Goal: Find specific page/section: Find specific page/section

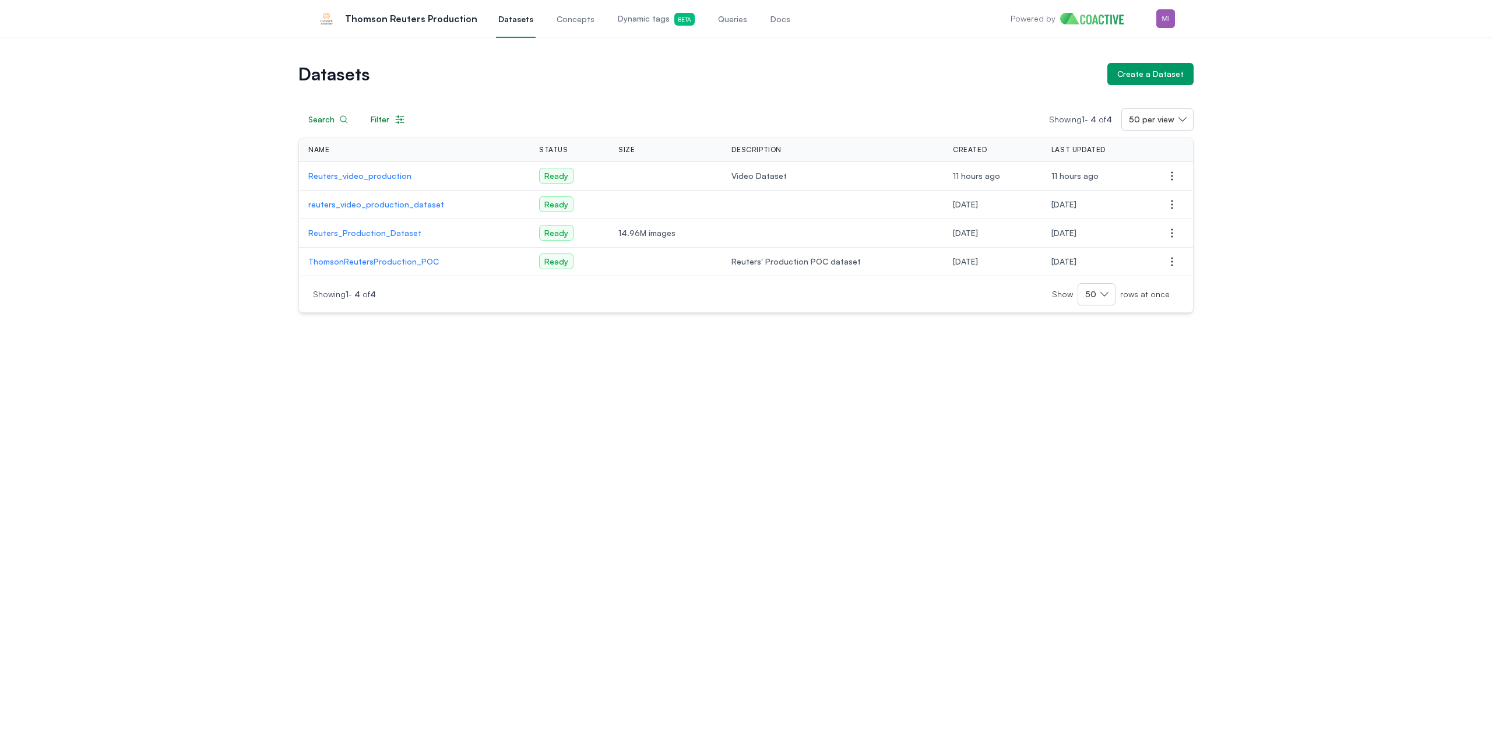
click at [631, 23] on span "Dynamic tags Beta" at bounding box center [656, 19] width 77 height 13
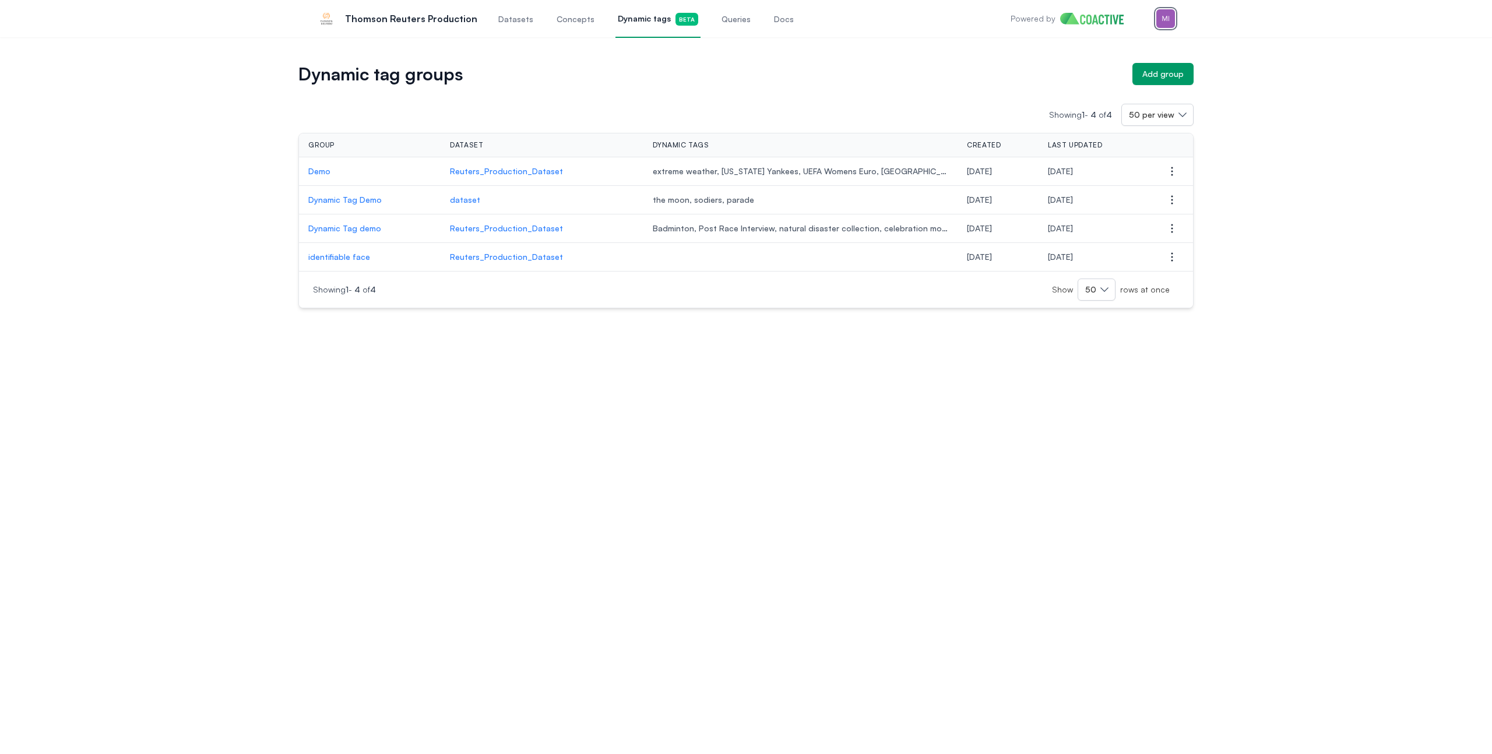
click at [1169, 22] on img "button" at bounding box center [1166, 18] width 19 height 19
click at [1120, 97] on button "Open user menu Switch organization" at bounding box center [1105, 107] width 139 height 21
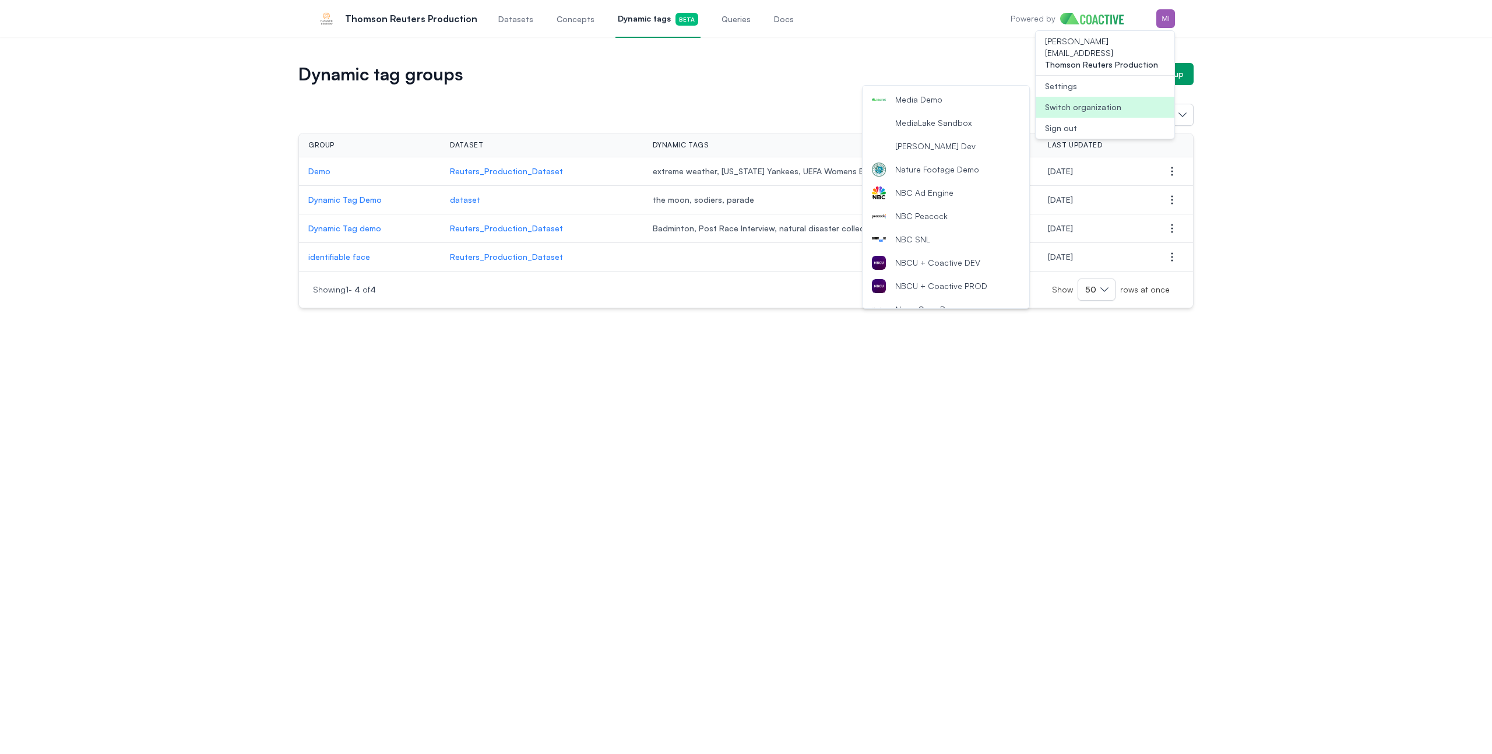
scroll to position [983, 0]
click at [944, 255] on span "NBCU + Coactive DEV" at bounding box center [937, 257] width 85 height 12
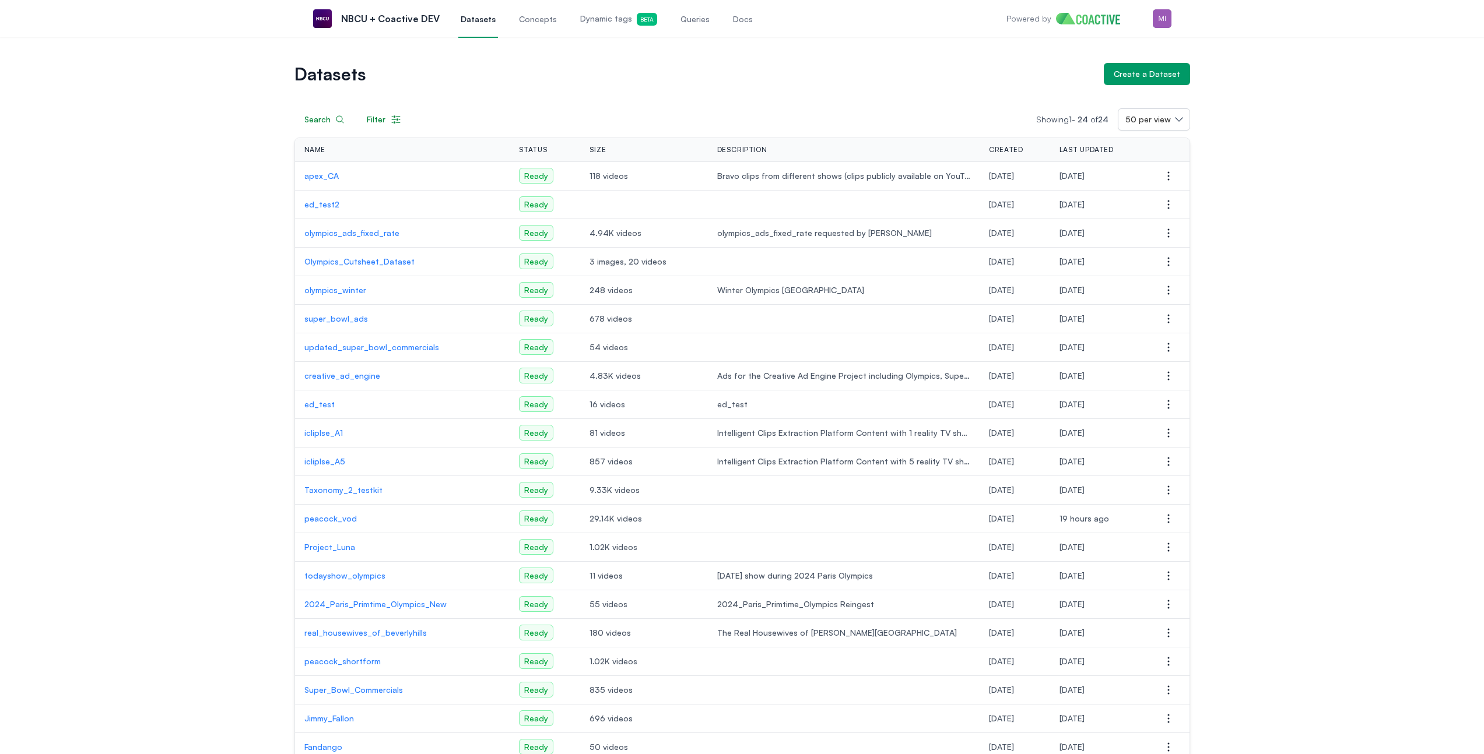
click at [602, 20] on span "Dynamic tags Beta" at bounding box center [618, 19] width 77 height 13
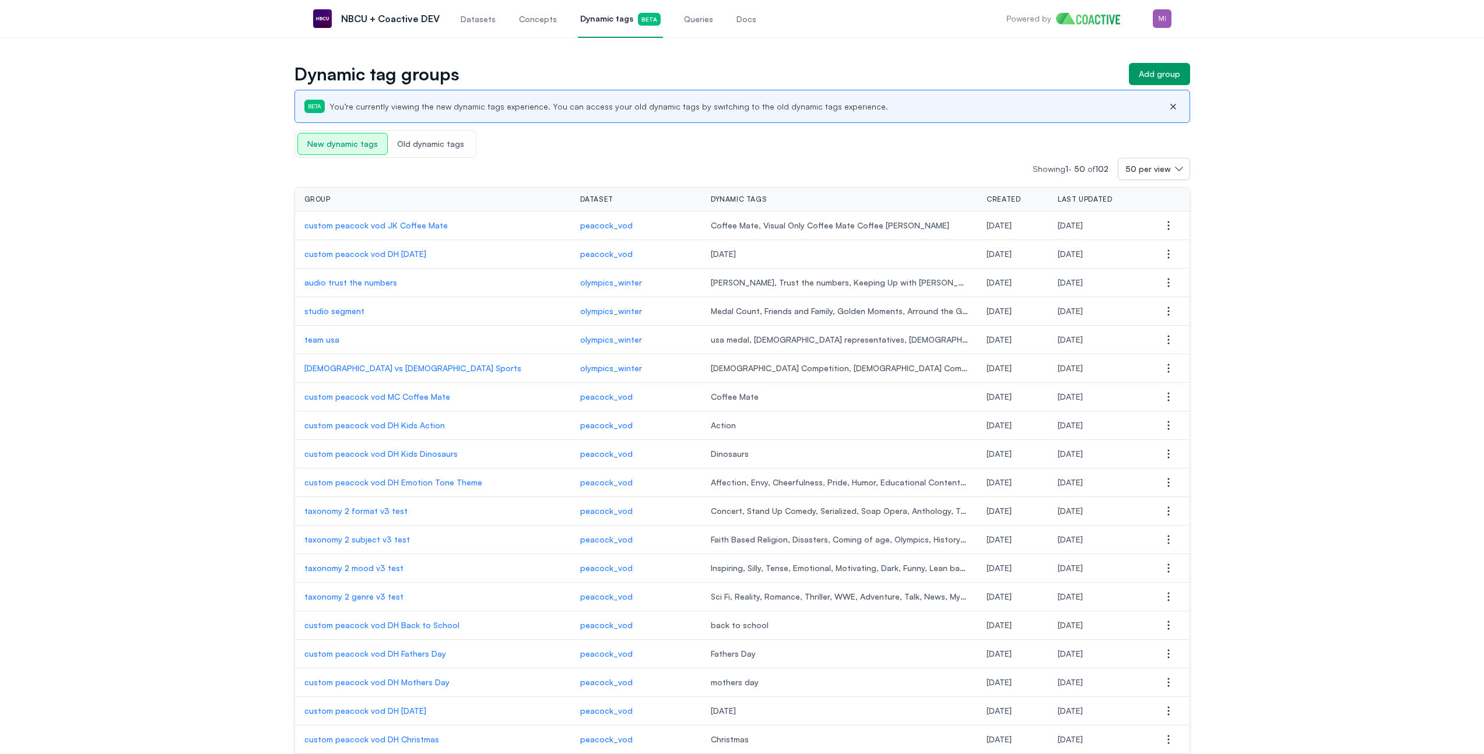
click at [371, 256] on p "custom peacock vod DH Thanksgiving" at bounding box center [432, 254] width 257 height 12
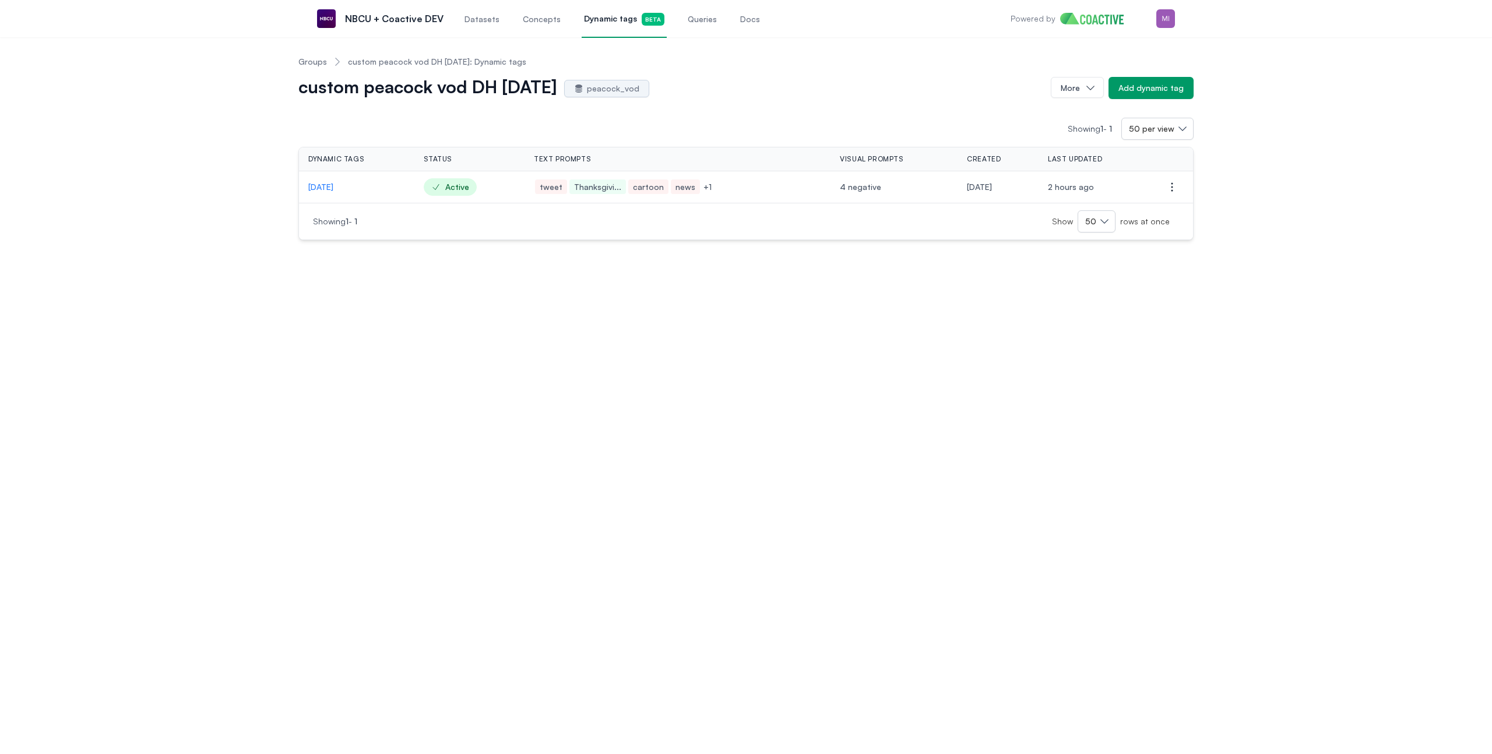
click at [142, 203] on div "Groups custom peacock vod DH Thanksgiving: Dynamic tags custom peacock vod DH T…" at bounding box center [746, 144] width 1450 height 194
drag, startPoint x: 1049, startPoint y: 381, endPoint x: 1317, endPoint y: 1, distance: 464.8
click at [0, 0] on body "Open main menu NBCU + Coactive DEV Datasets Concepts Dynamic tags Beta Queries …" at bounding box center [746, 377] width 1492 height 754
